Goal: Obtain resource: Download file/media

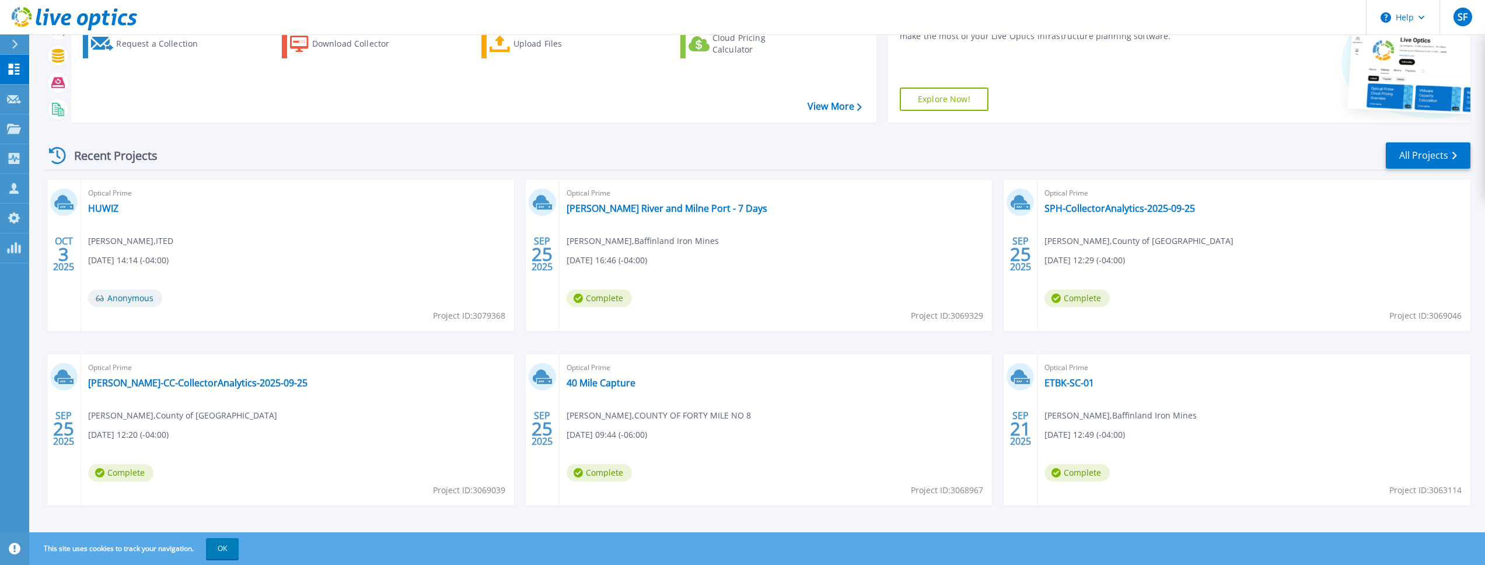
scroll to position [82, 0]
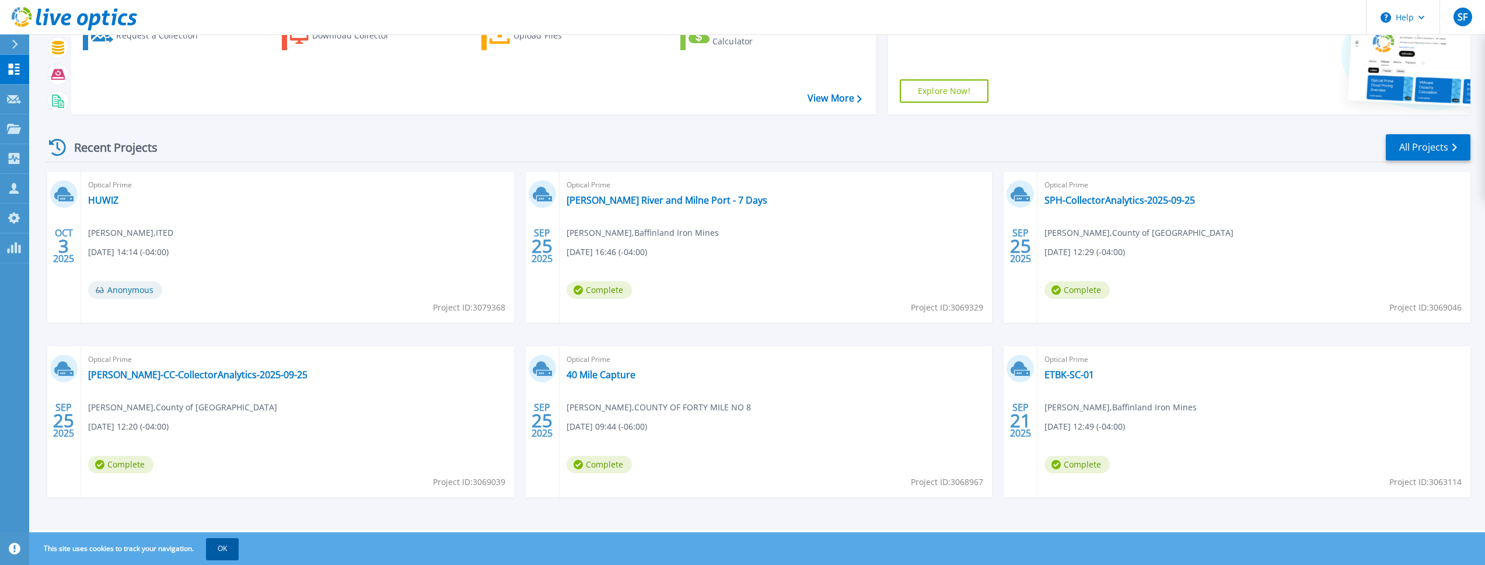
click at [222, 544] on button "OK" at bounding box center [222, 548] width 33 height 21
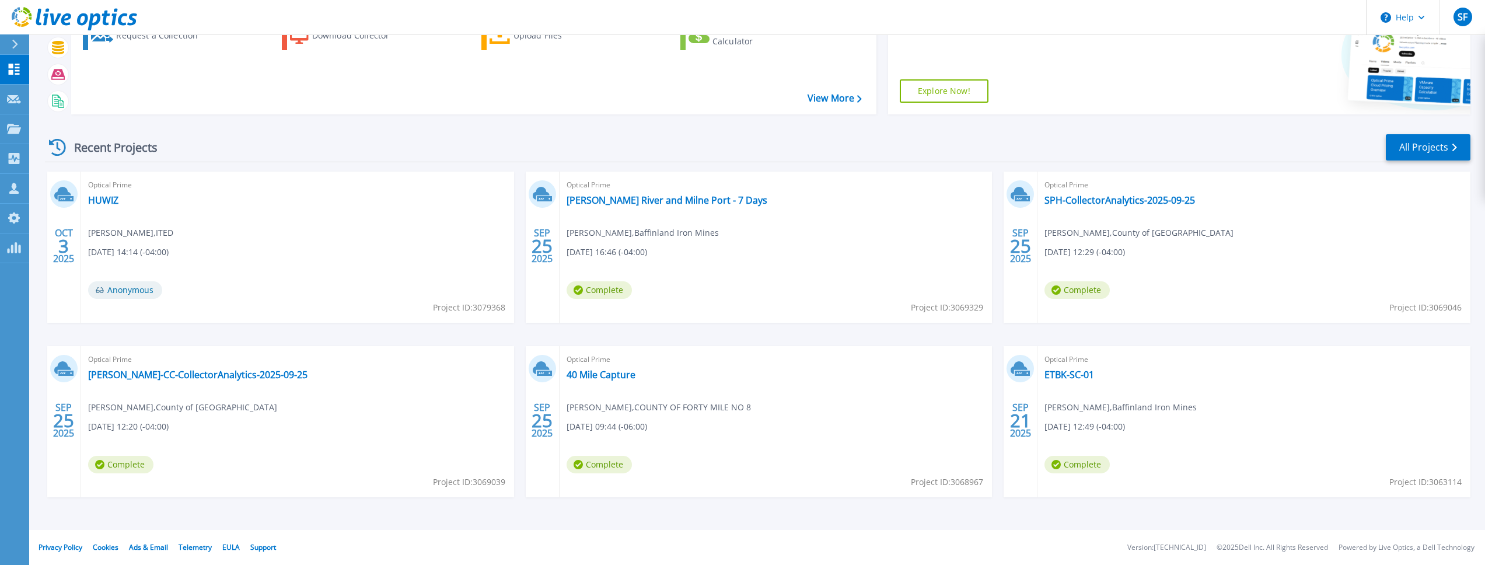
click at [341, 238] on div "Optical Prime HUWIZ Philippe Brevet , ITED 10/03/2025, 14:14 (-04:00) Anonymous…" at bounding box center [297, 247] width 433 height 151
click at [104, 198] on link "HUWIZ" at bounding box center [103, 200] width 30 height 12
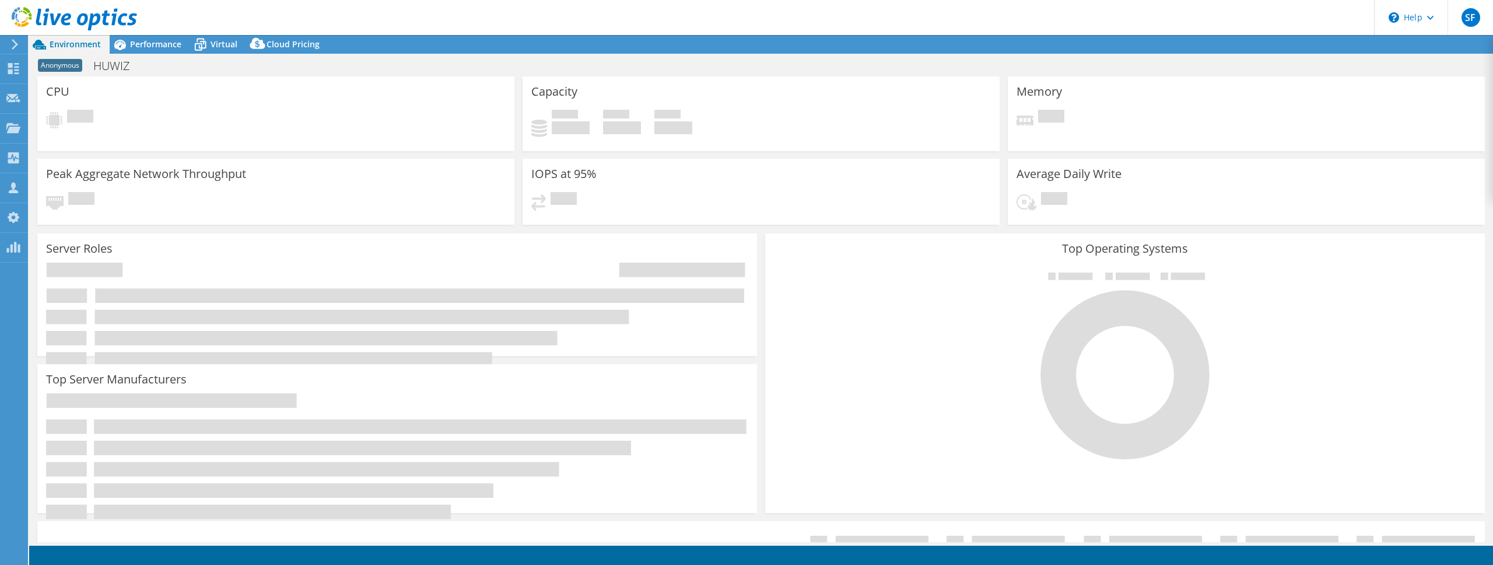
select select "USD"
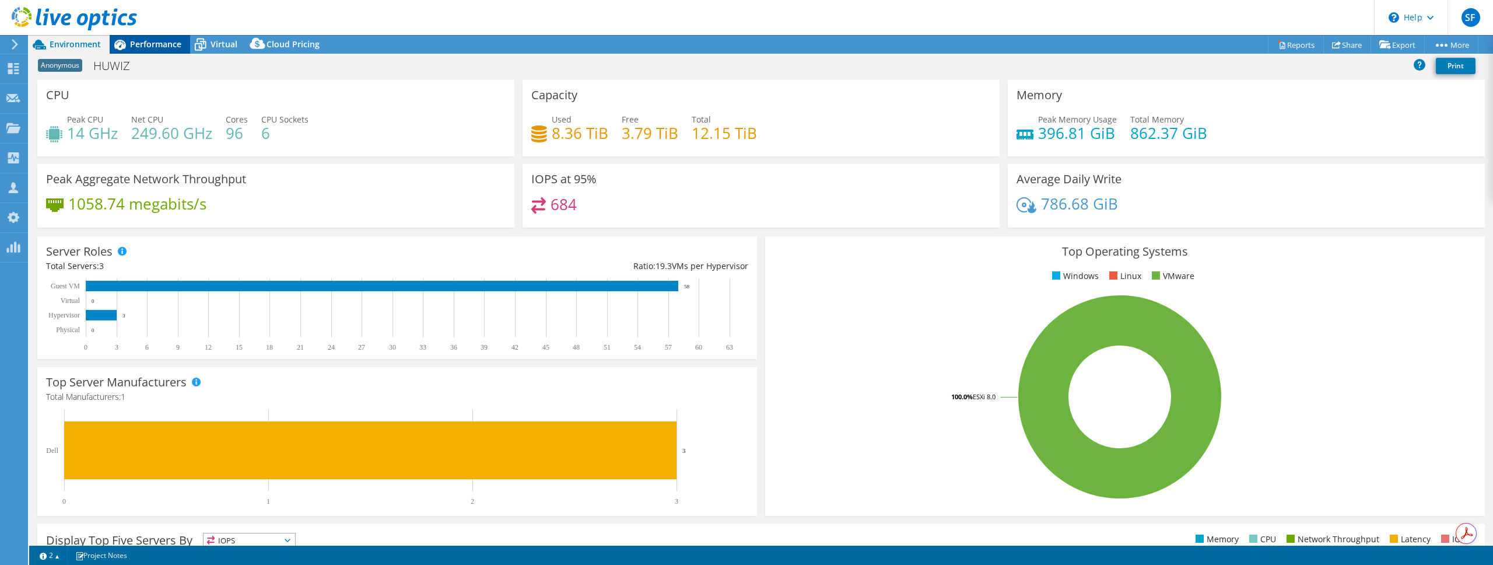
click at [147, 43] on span "Performance" at bounding box center [155, 44] width 51 height 11
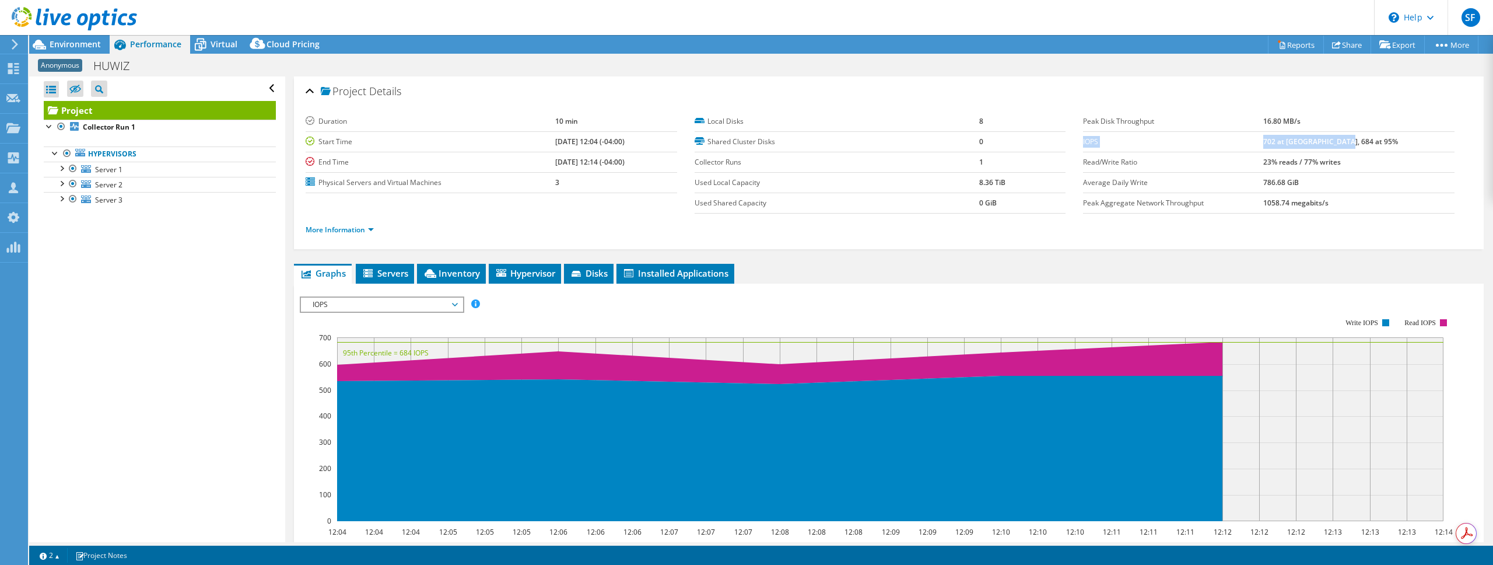
drag, startPoint x: 1078, startPoint y: 141, endPoint x: 1395, endPoint y: 149, distance: 316.9
click at [1395, 149] on tr "IOPS 702 at [GEOGRAPHIC_DATA], 684 at 95%" at bounding box center [1269, 141] width 372 height 20
copy tr "IOPS 702 at [GEOGRAPHIC_DATA], 684 at 95%"
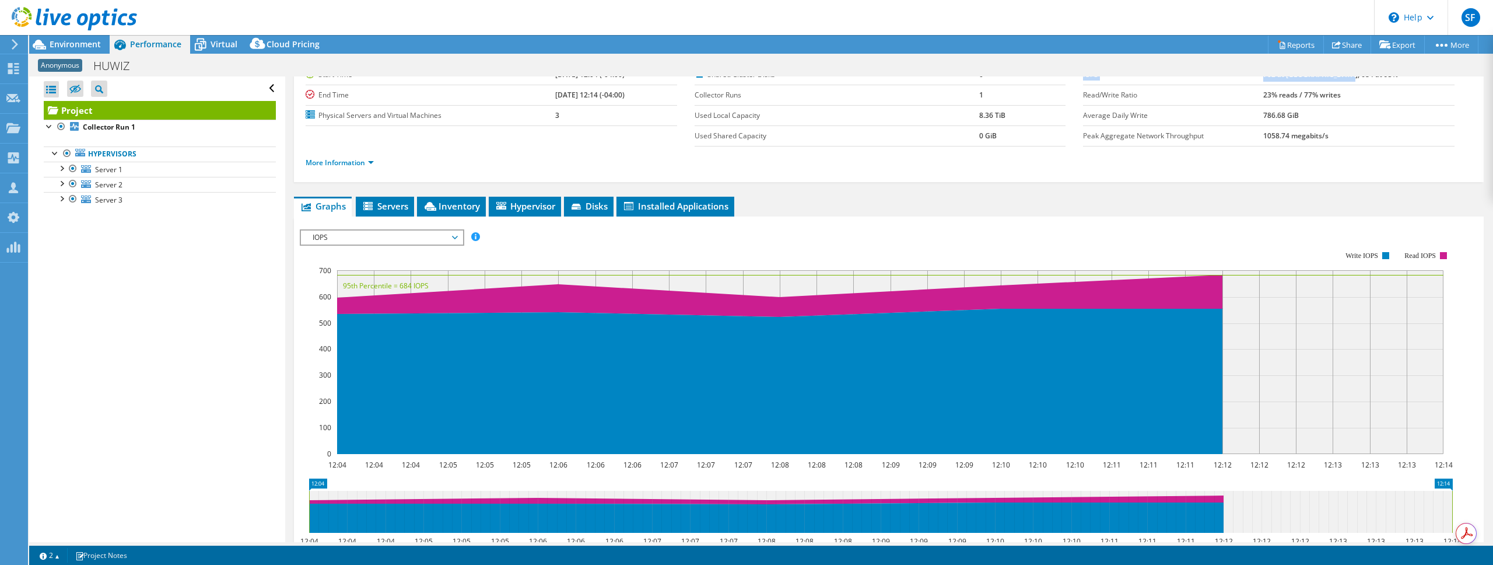
scroll to position [87, 0]
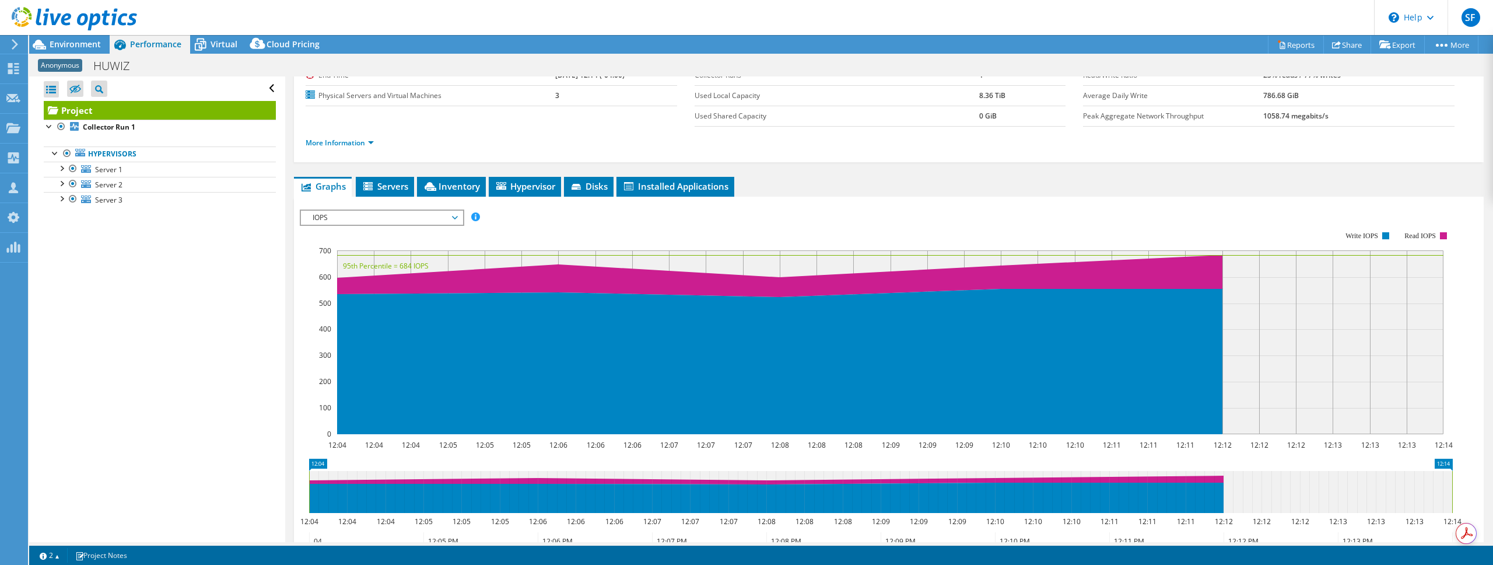
click at [403, 221] on span "IOPS" at bounding box center [382, 218] width 150 height 14
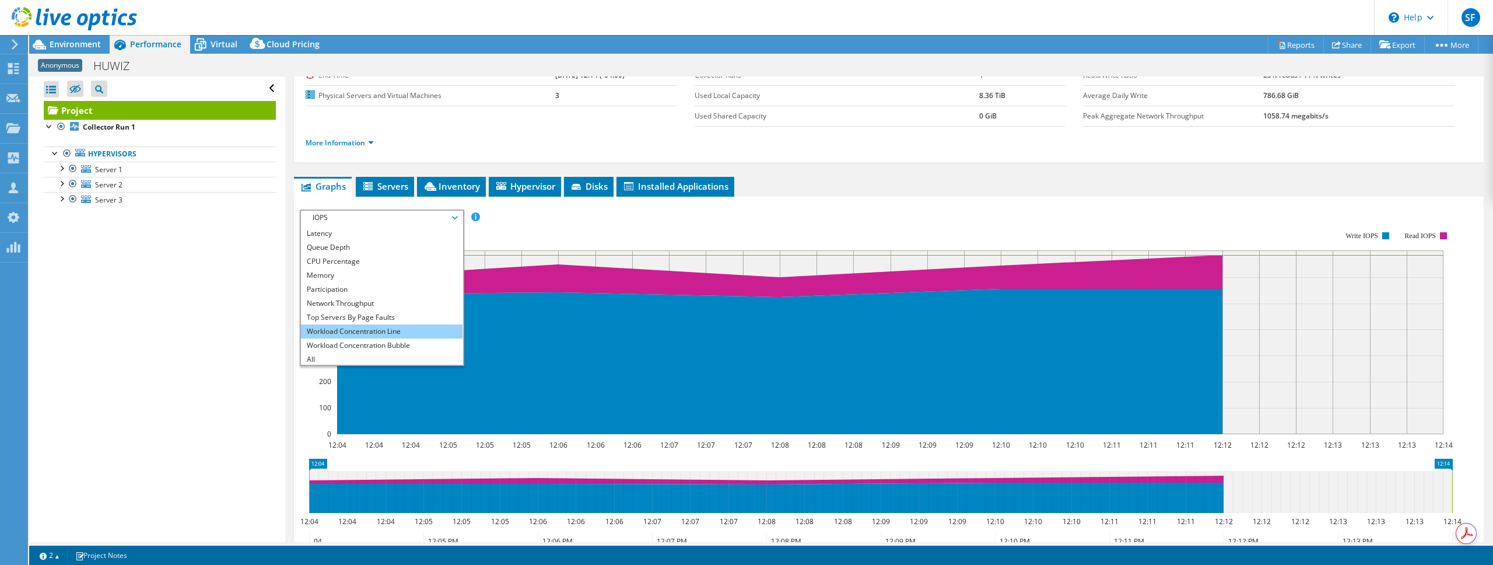
scroll to position [42, 0]
click at [411, 332] on li "Workload Concentration Line" at bounding box center [382, 330] width 162 height 14
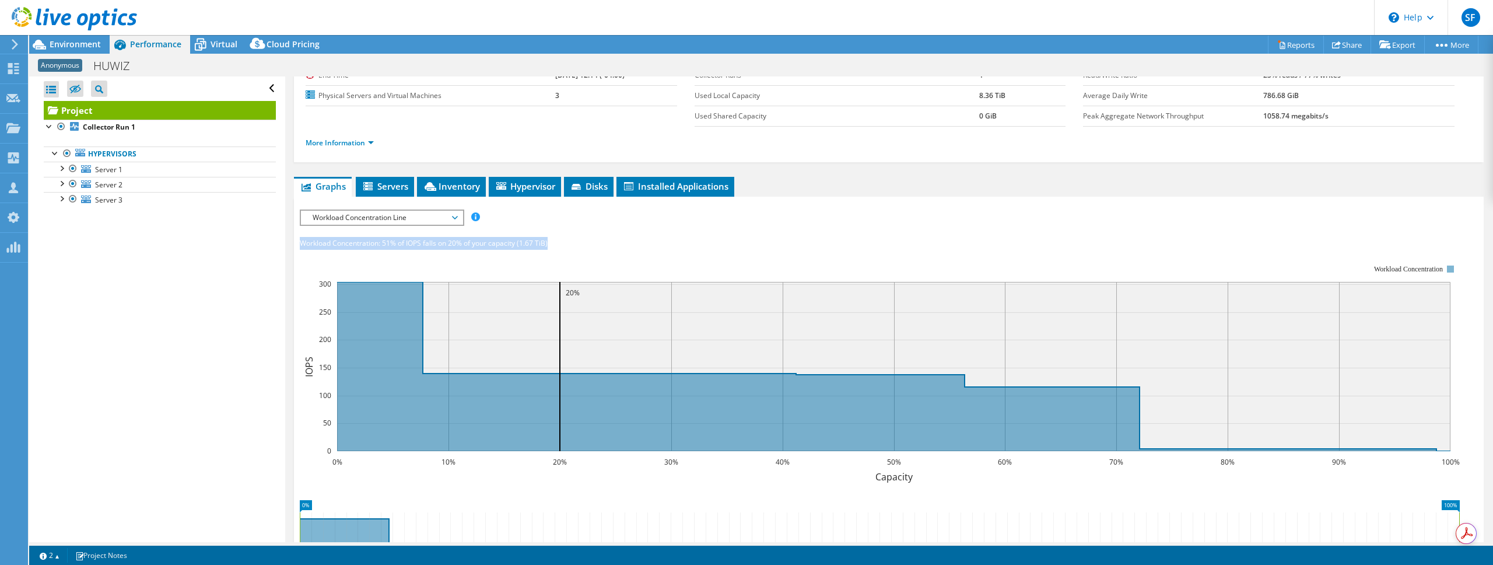
drag, startPoint x: 300, startPoint y: 243, endPoint x: 575, endPoint y: 245, distance: 274.8
click at [575, 245] on div "Workload Concentration: 51% of IOPS falls on 20% of your capacity (1.67 TiB)" at bounding box center [889, 243] width 1178 height 13
copy div "Workload Concentration: 51% of IOPS falls on 20% of your capacity (1.67 TiB)"
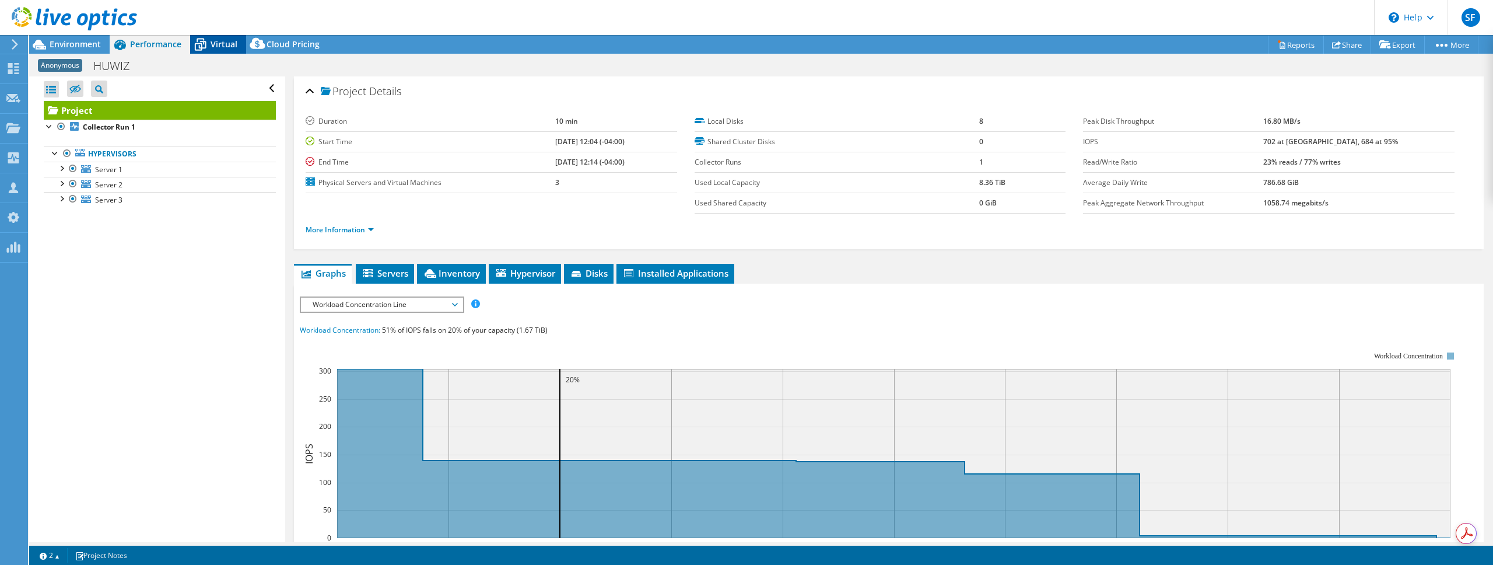
click at [220, 45] on span "Virtual" at bounding box center [224, 44] width 27 height 11
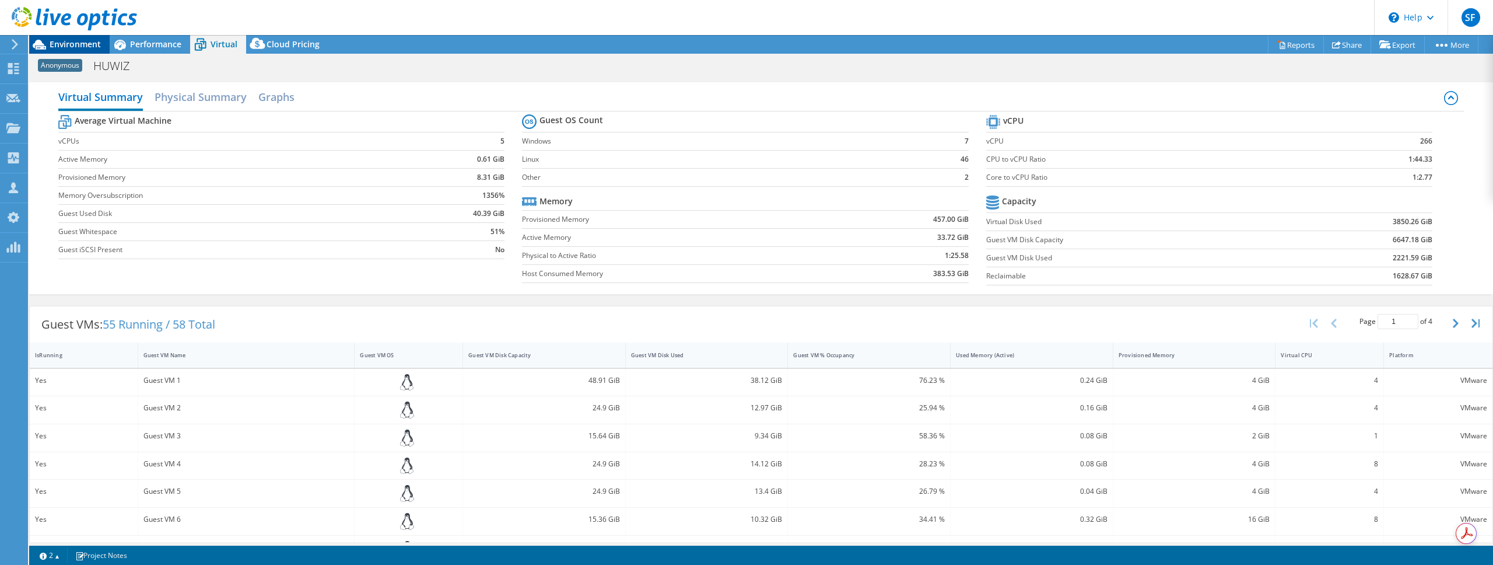
click at [80, 45] on span "Environment" at bounding box center [75, 44] width 51 height 11
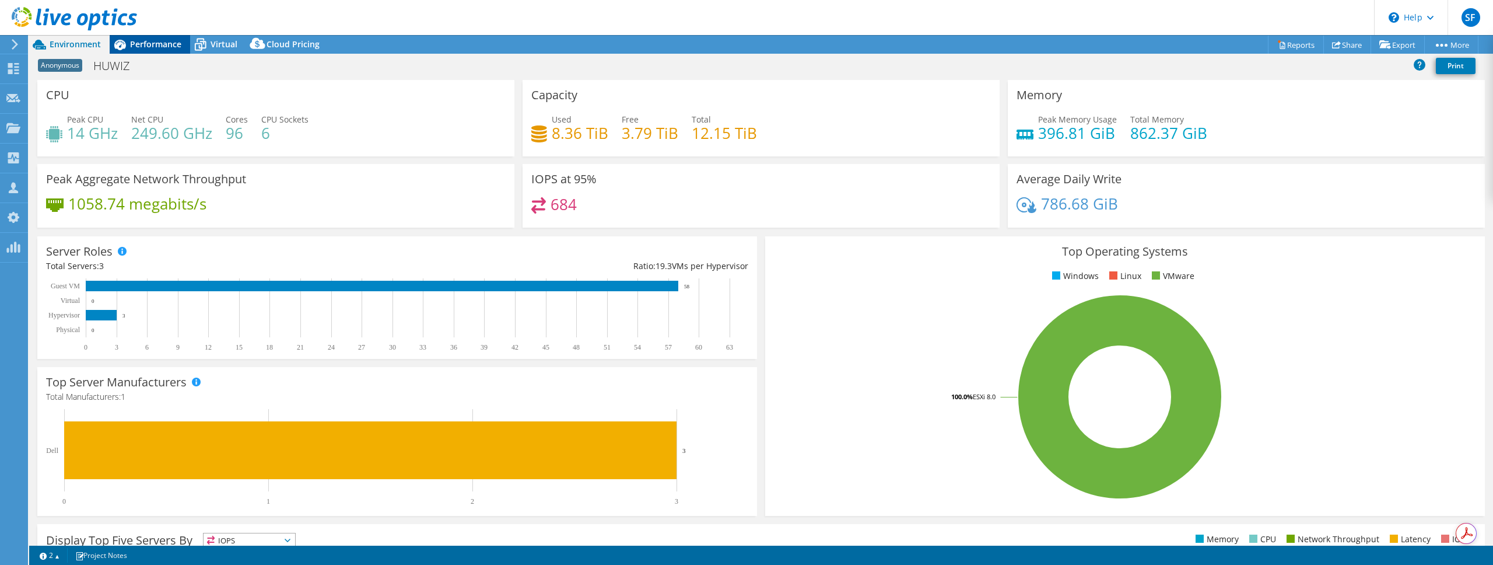
click at [153, 41] on span "Performance" at bounding box center [155, 44] width 51 height 11
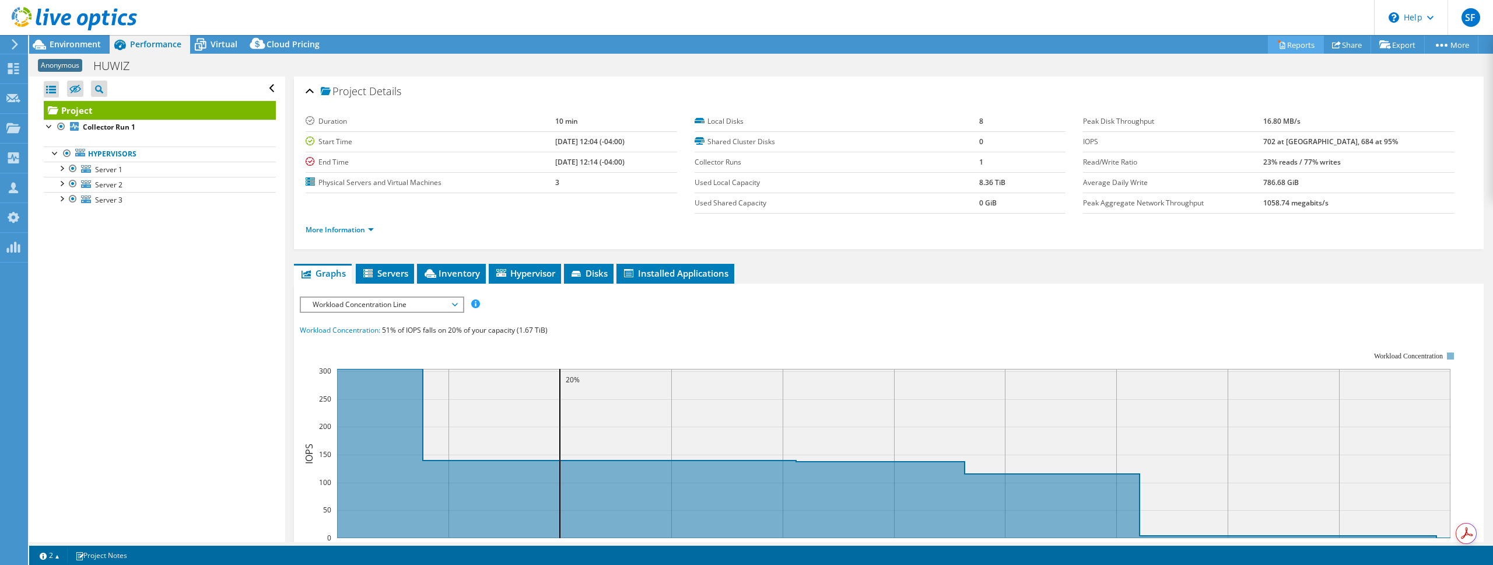
click at [1290, 46] on link "Reports" at bounding box center [1296, 45] width 56 height 18
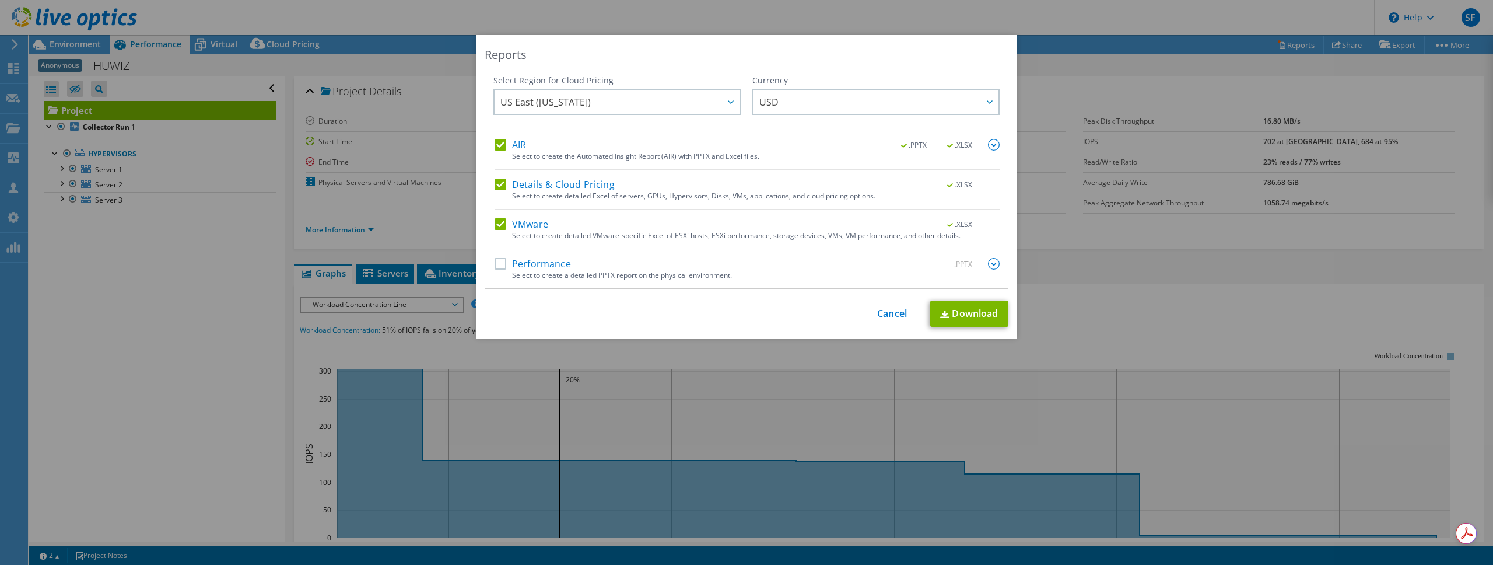
click at [501, 263] on label "Performance" at bounding box center [533, 264] width 76 height 12
click at [0, 0] on input "Performance" at bounding box center [0, 0] width 0 height 0
click at [673, 99] on span "US East ([US_STATE])" at bounding box center [620, 102] width 239 height 24
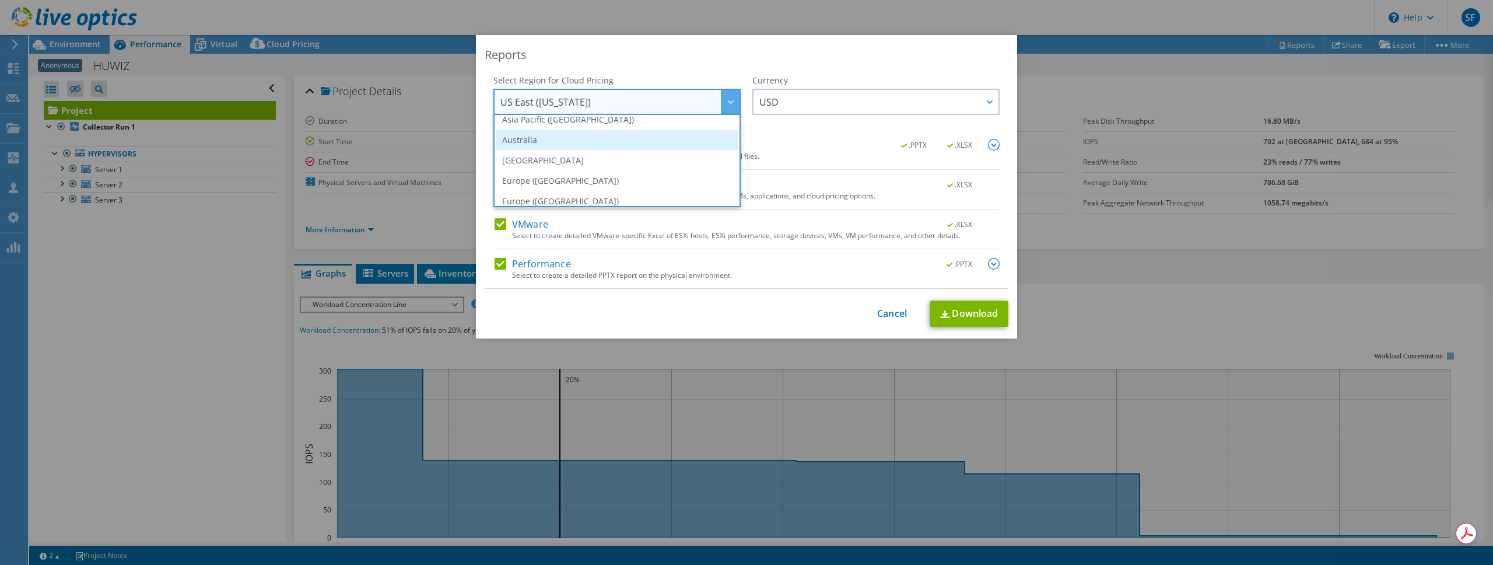
scroll to position [90, 0]
click at [654, 152] on li "[GEOGRAPHIC_DATA]" at bounding box center [617, 159] width 242 height 20
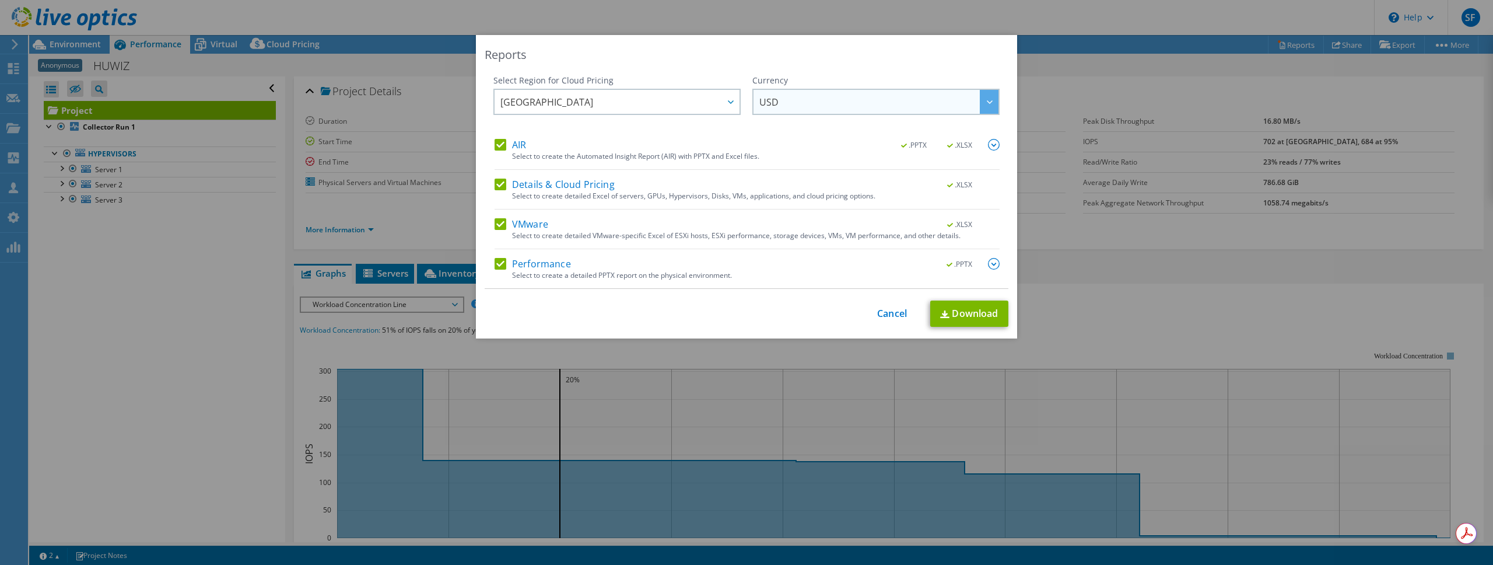
click at [820, 107] on span "USD" at bounding box center [879, 102] width 239 height 24
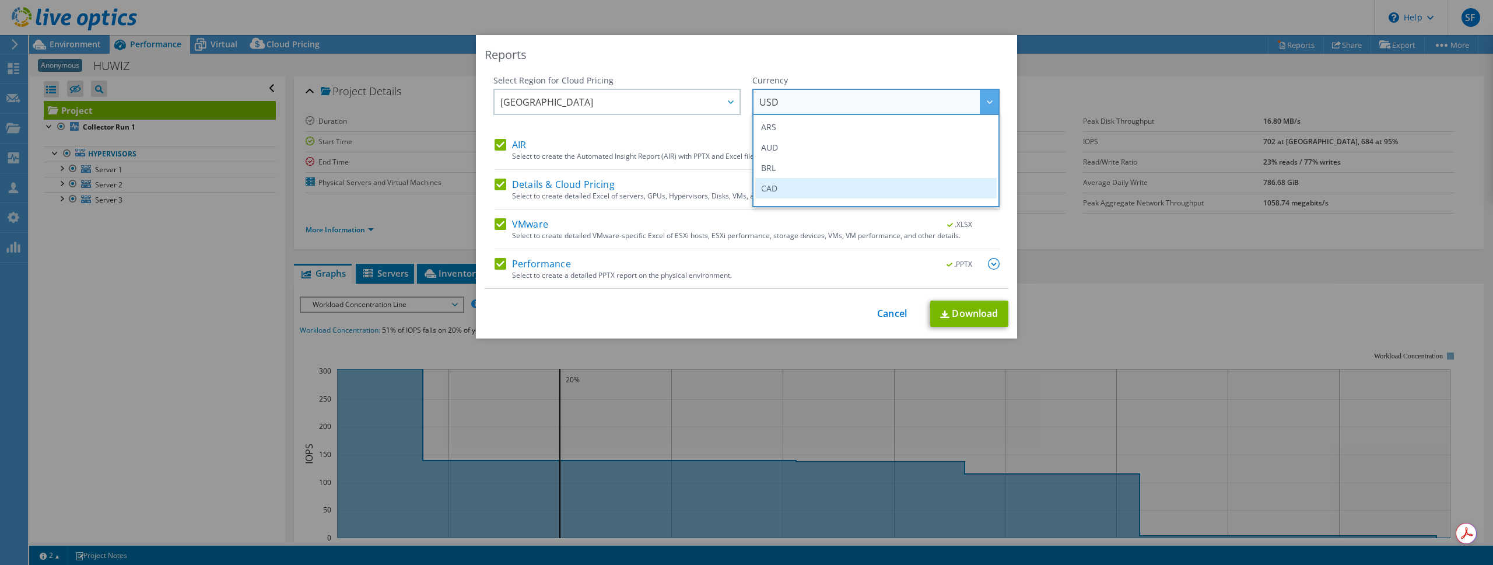
click at [795, 187] on li "CAD" at bounding box center [876, 188] width 242 height 20
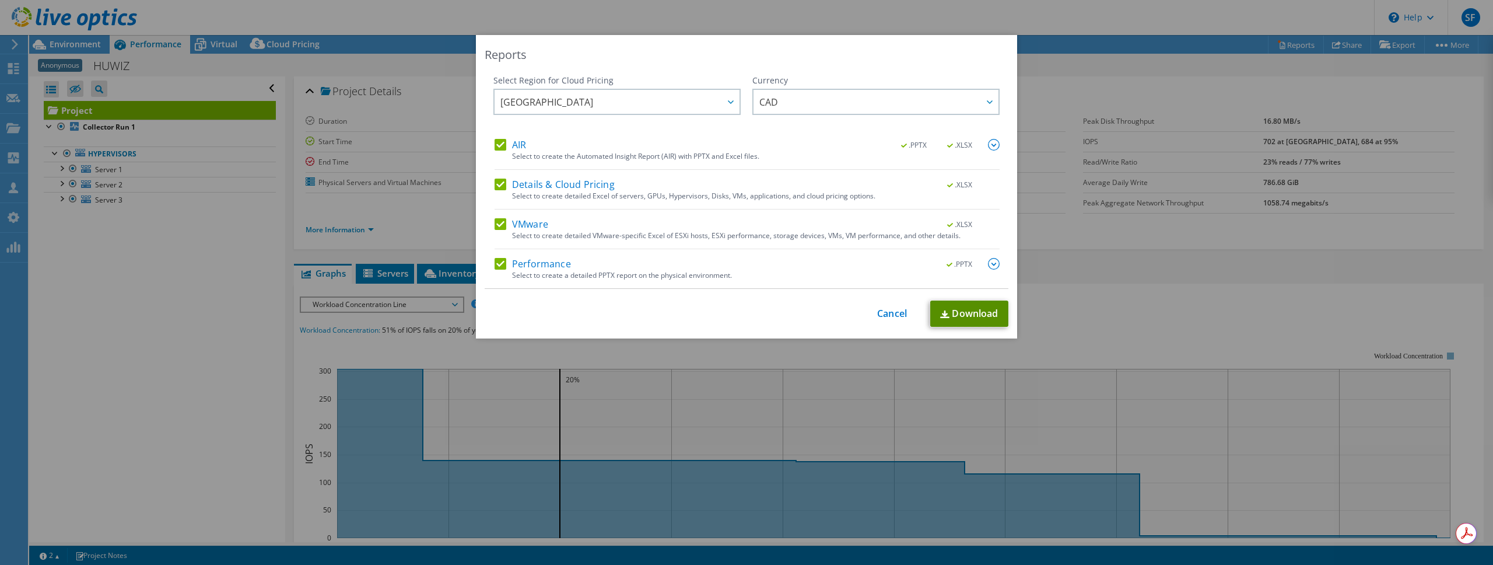
click at [947, 312] on link "Download" at bounding box center [969, 313] width 78 height 26
click at [902, 312] on div "This process may take a while, please wait... Cancel Download" at bounding box center [747, 313] width 524 height 26
click at [900, 312] on link "Cancel" at bounding box center [892, 313] width 30 height 11
